Goal: Task Accomplishment & Management: Manage account settings

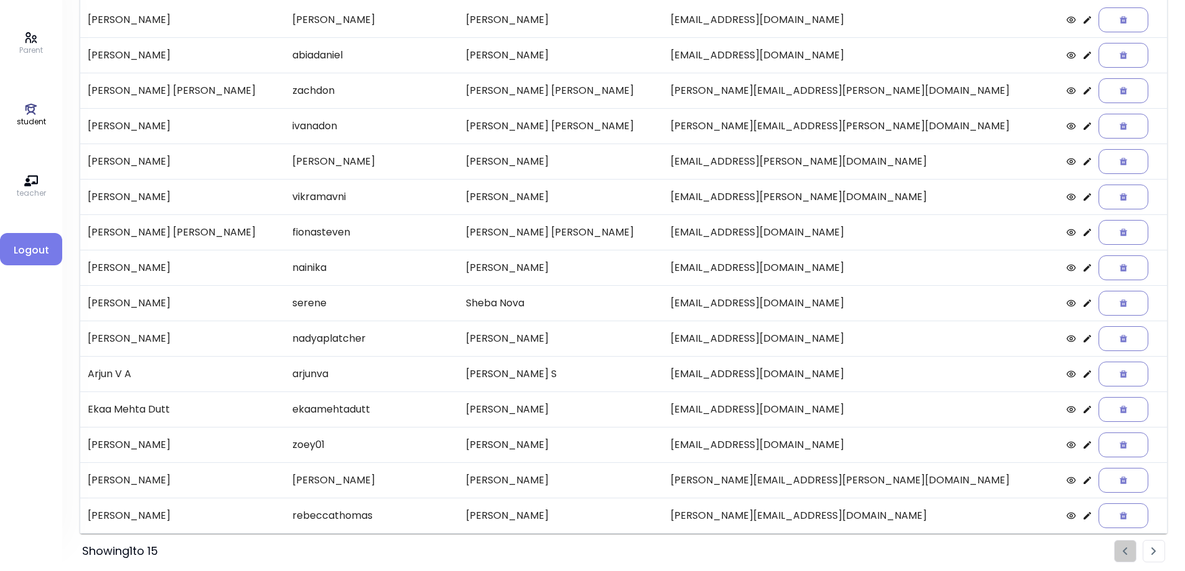
scroll to position [143, 0]
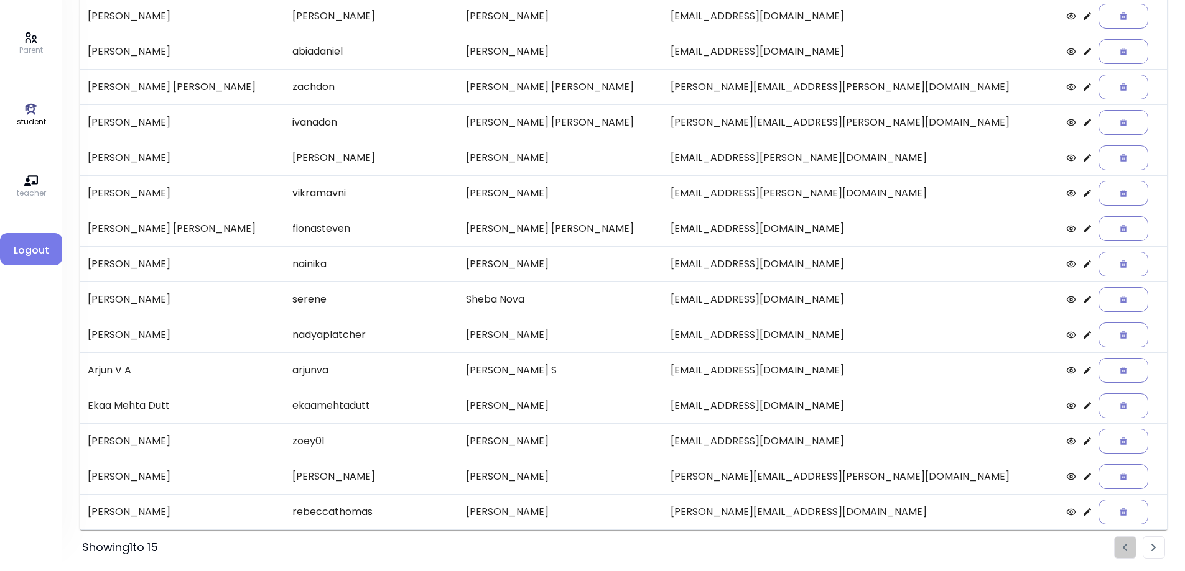
click at [1157, 553] on li "Pagination" at bounding box center [1153, 548] width 22 height 22
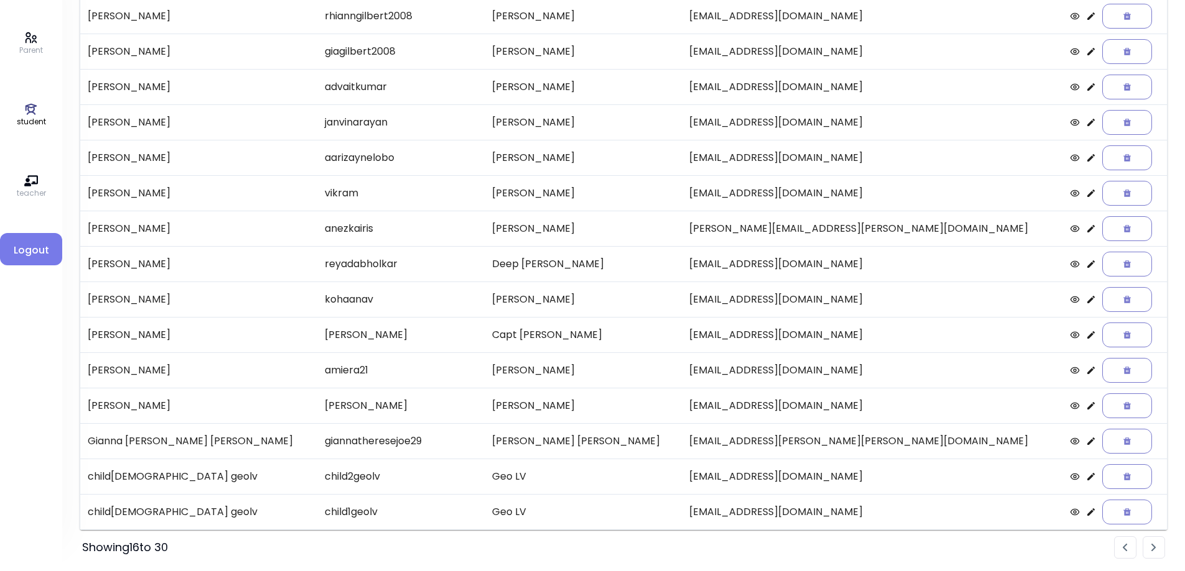
click at [1155, 548] on img "Pagination" at bounding box center [1153, 548] width 5 height 8
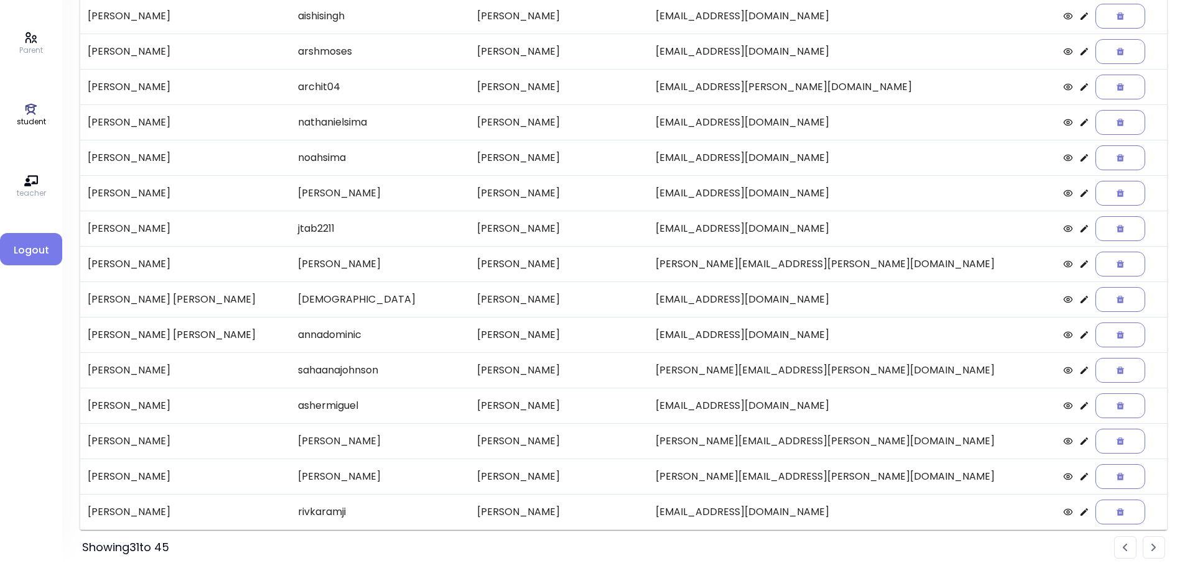
click at [1157, 548] on li "Pagination" at bounding box center [1153, 548] width 22 height 22
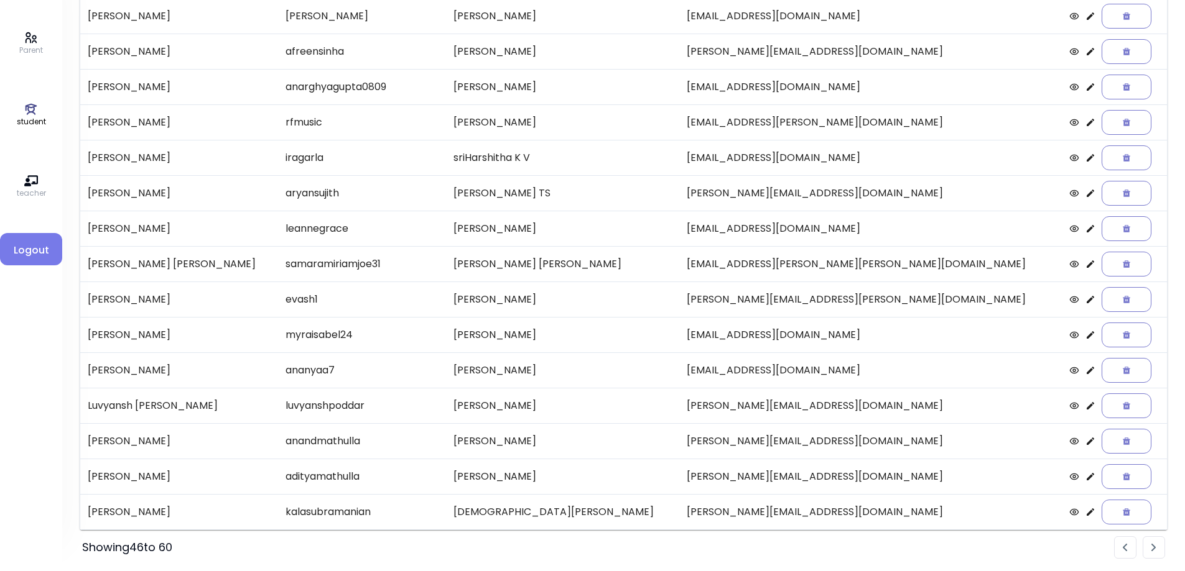
click at [1161, 549] on li "Pagination" at bounding box center [1153, 548] width 22 height 22
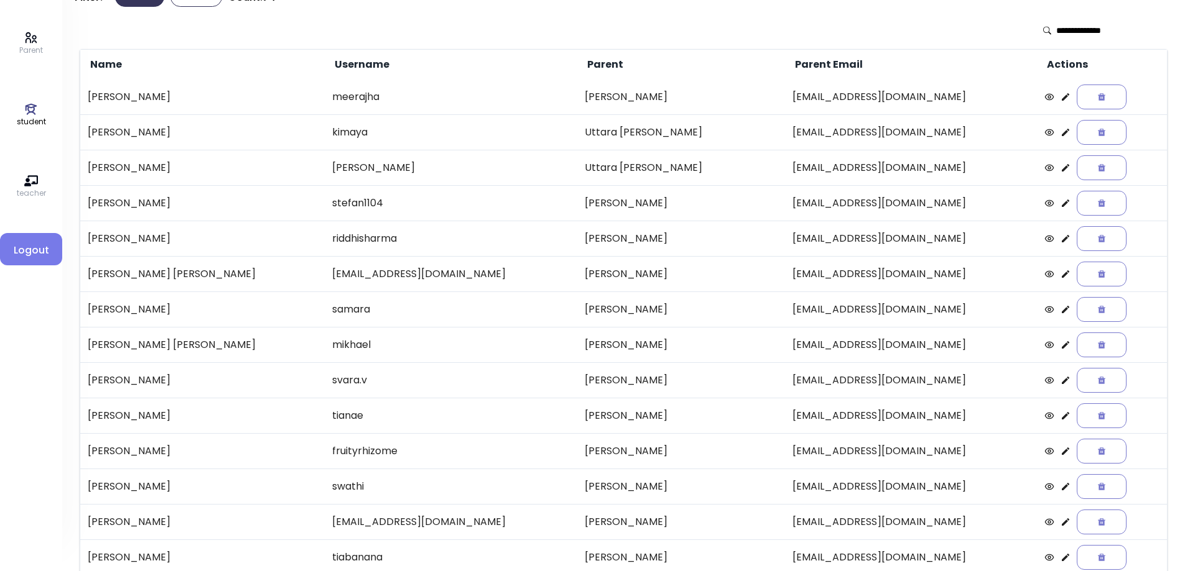
scroll to position [108, 0]
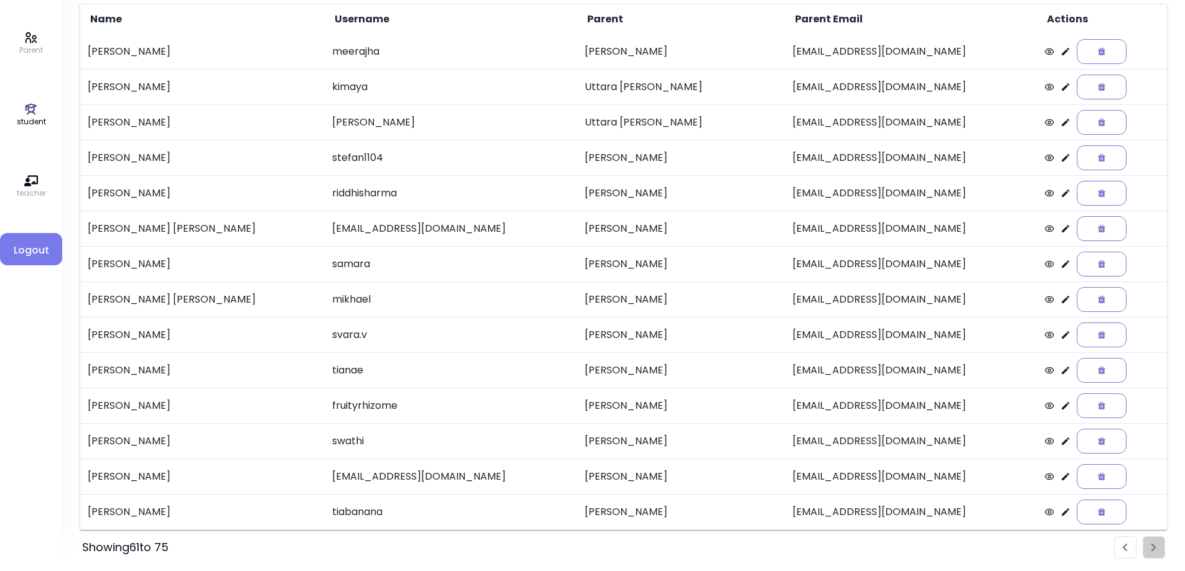
click at [1156, 550] on ul "Pagination" at bounding box center [1139, 548] width 51 height 22
click at [1122, 545] on img "Pagination" at bounding box center [1124, 548] width 5 height 8
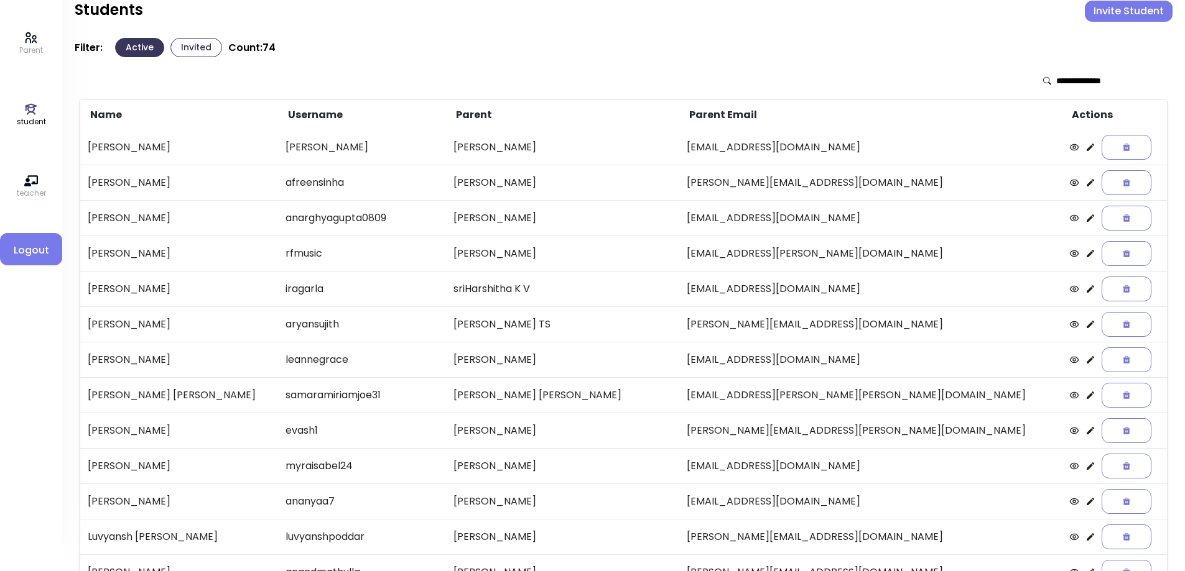
scroll to position [0, 0]
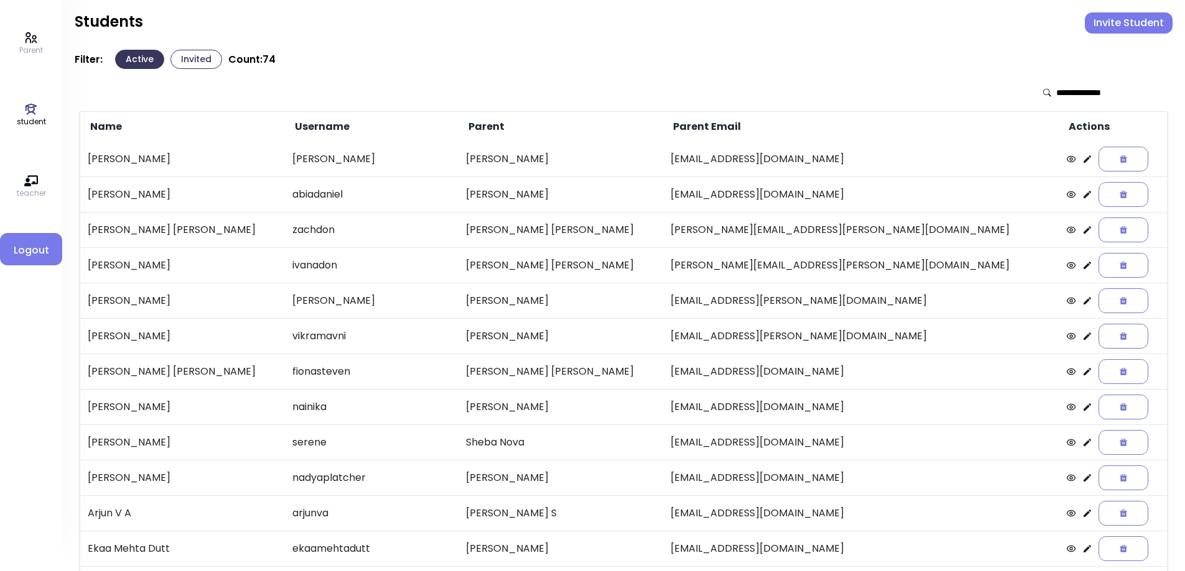
click at [1083, 161] on icon at bounding box center [1086, 158] width 7 height 7
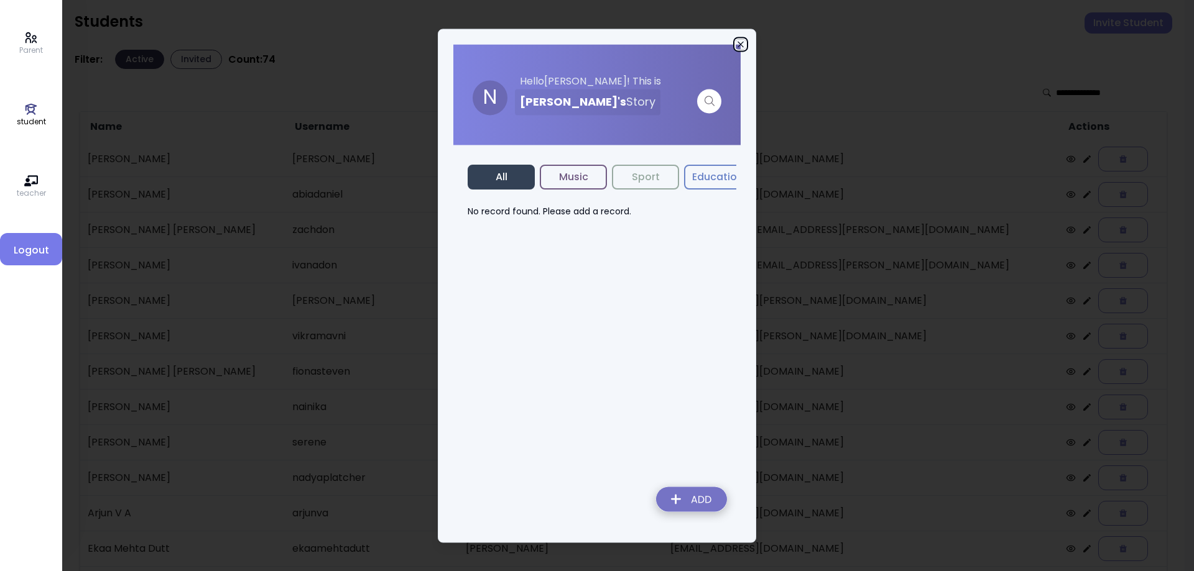
click at [736, 40] on icon "button" at bounding box center [741, 44] width 10 height 10
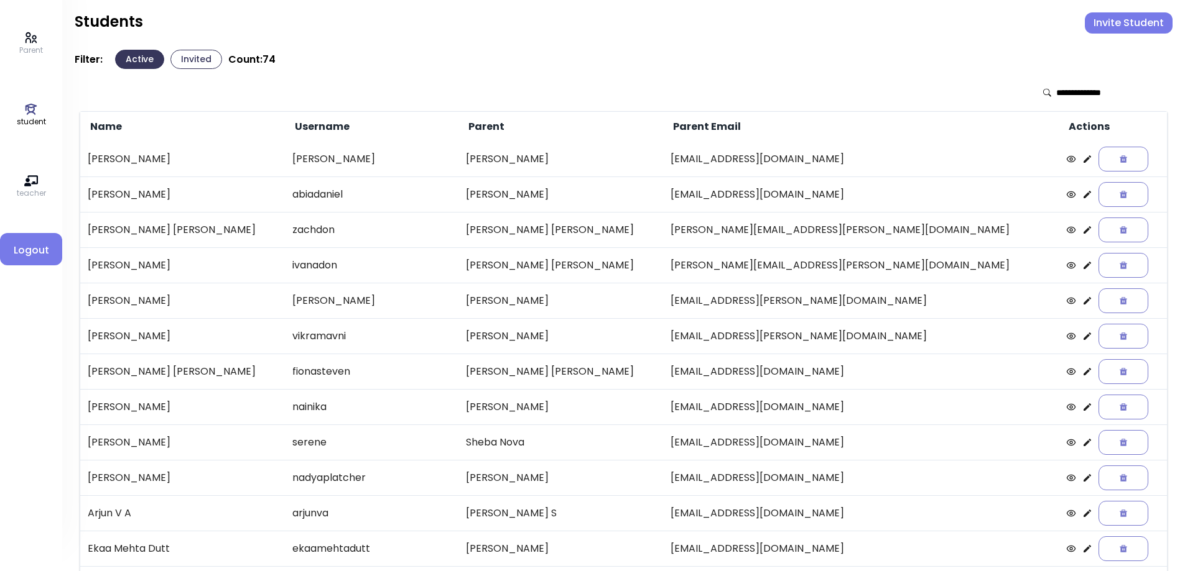
click at [1082, 157] on icon at bounding box center [1087, 159] width 10 height 10
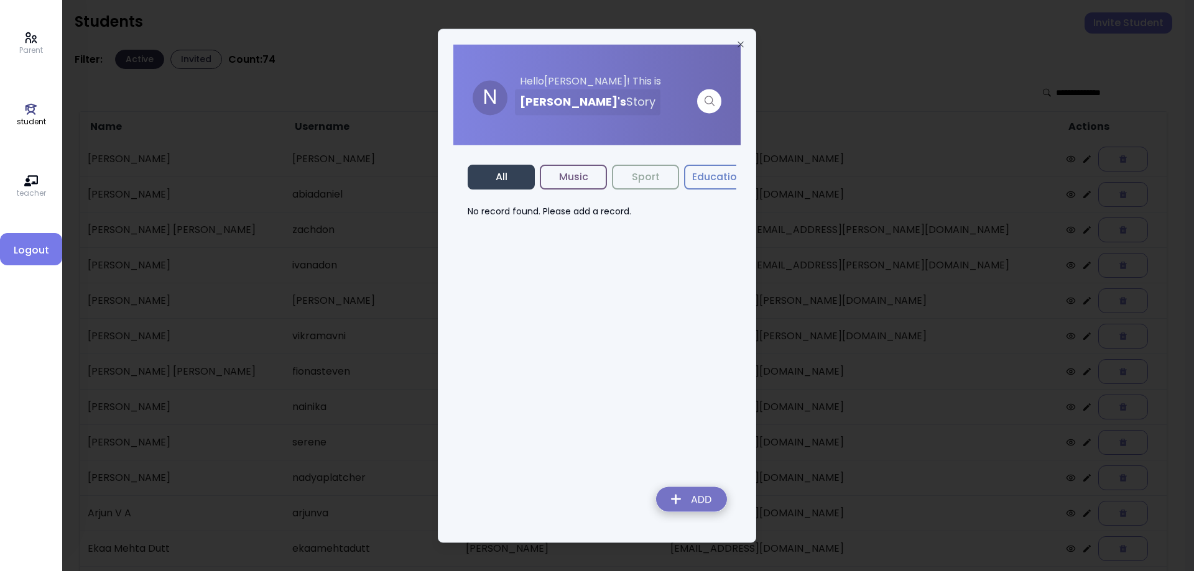
click at [682, 497] on img at bounding box center [691, 501] width 91 height 44
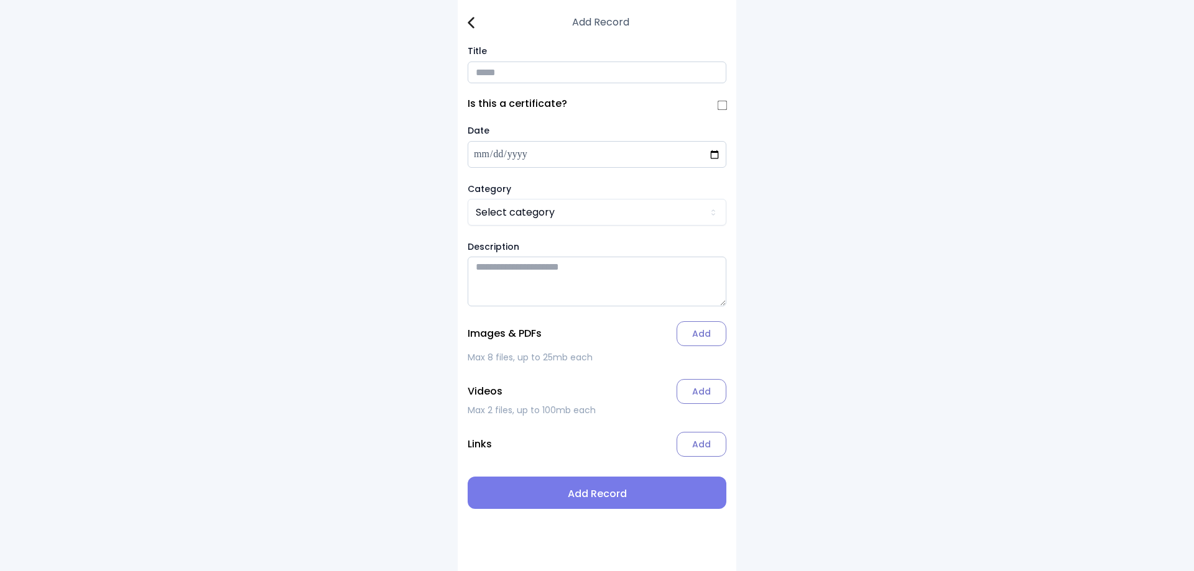
click at [512, 76] on input "Title" at bounding box center [597, 73] width 259 height 22
type input "**********"
click at [602, 211] on html "**********" at bounding box center [597, 285] width 1194 height 571
click at [702, 346] on label "Add" at bounding box center [702, 333] width 50 height 25
click at [0, 0] on input "Add" at bounding box center [0, 0] width 0 height 0
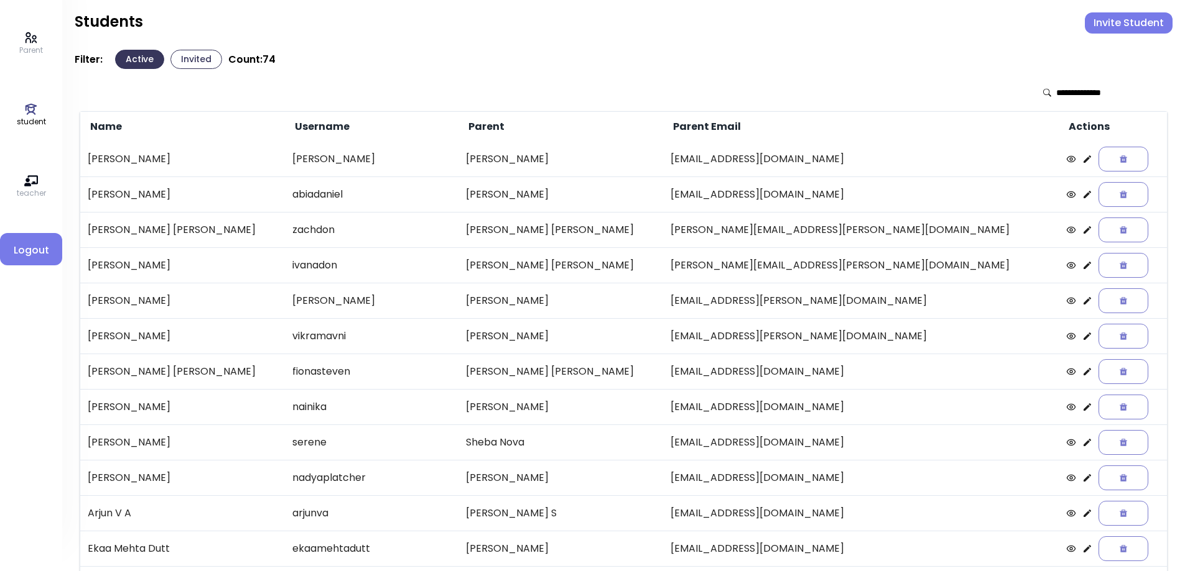
click at [200, 60] on button "Invited" at bounding box center [196, 59] width 52 height 19
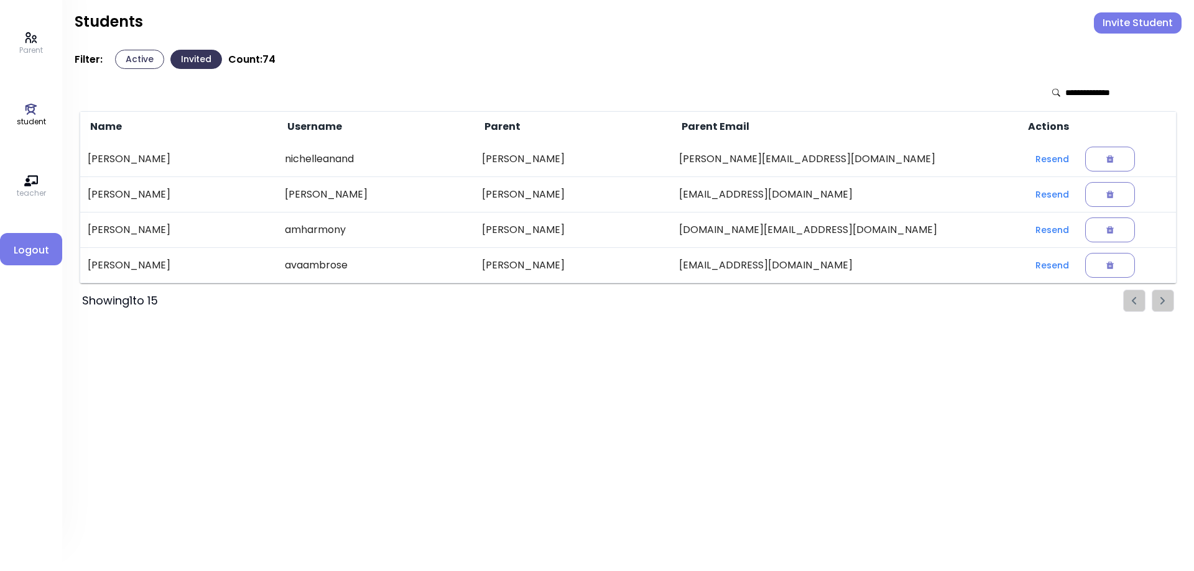
click at [148, 65] on button "Active" at bounding box center [139, 59] width 49 height 19
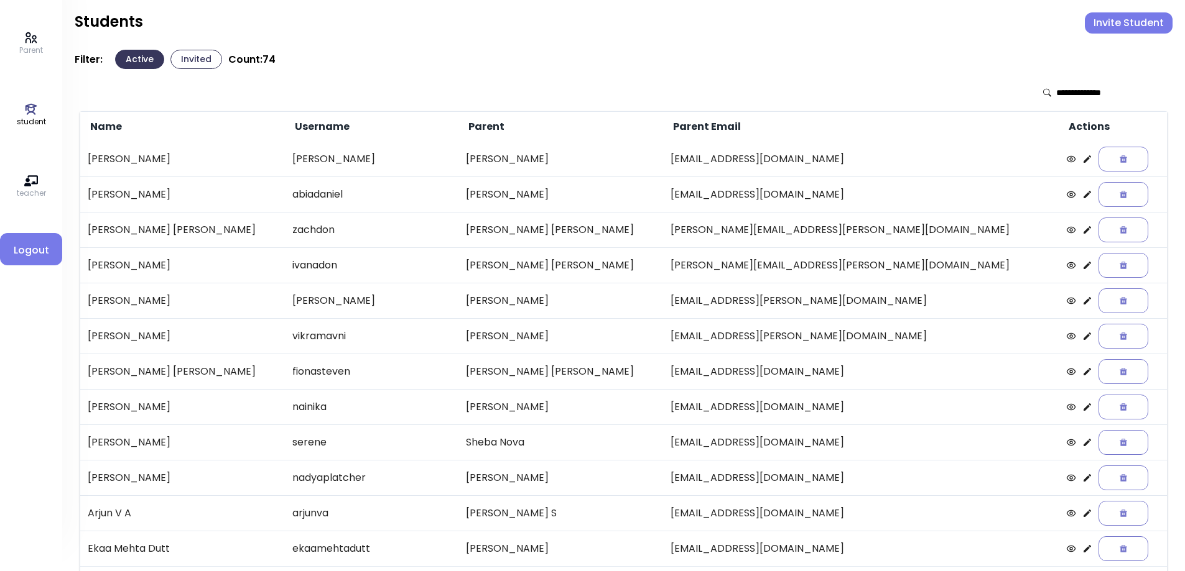
click at [1082, 372] on icon at bounding box center [1087, 372] width 10 height 10
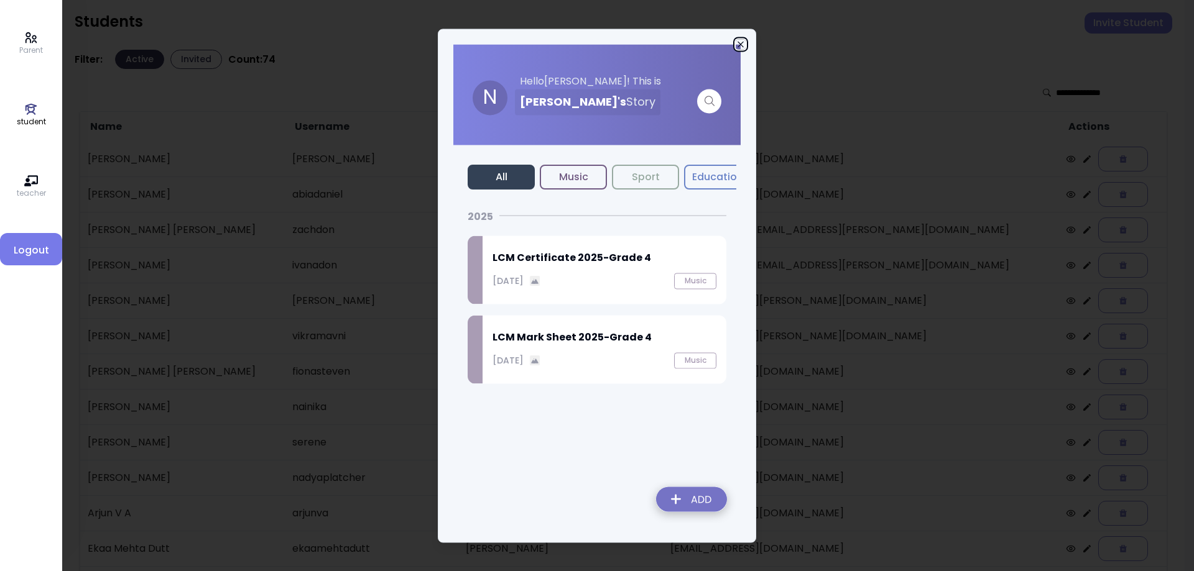
click at [739, 42] on icon "button" at bounding box center [741, 44] width 10 height 10
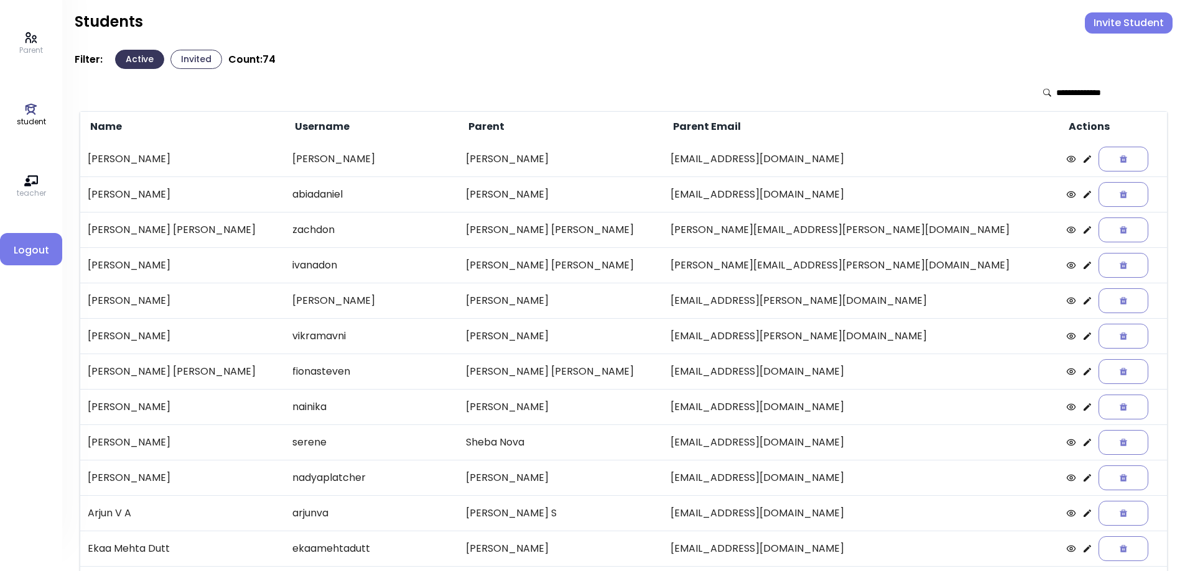
click at [1087, 96] on input "text" at bounding box center [1100, 92] width 88 height 12
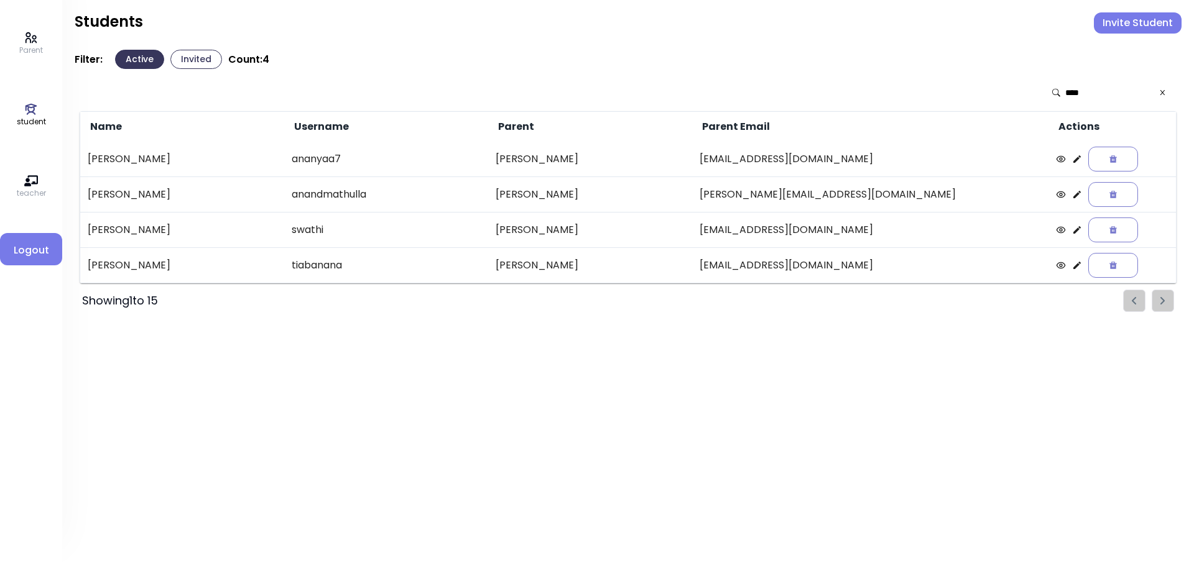
type input "****"
click at [1072, 158] on icon at bounding box center [1077, 159] width 10 height 10
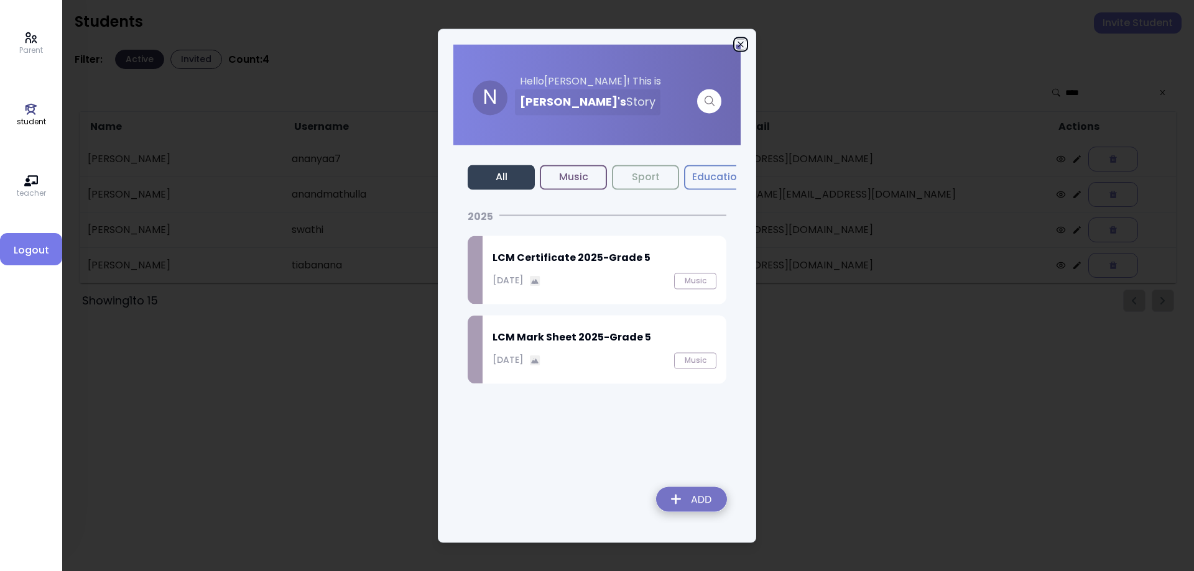
click at [740, 45] on icon "button" at bounding box center [741, 44] width 10 height 10
